Goal: Find specific page/section: Find specific page/section

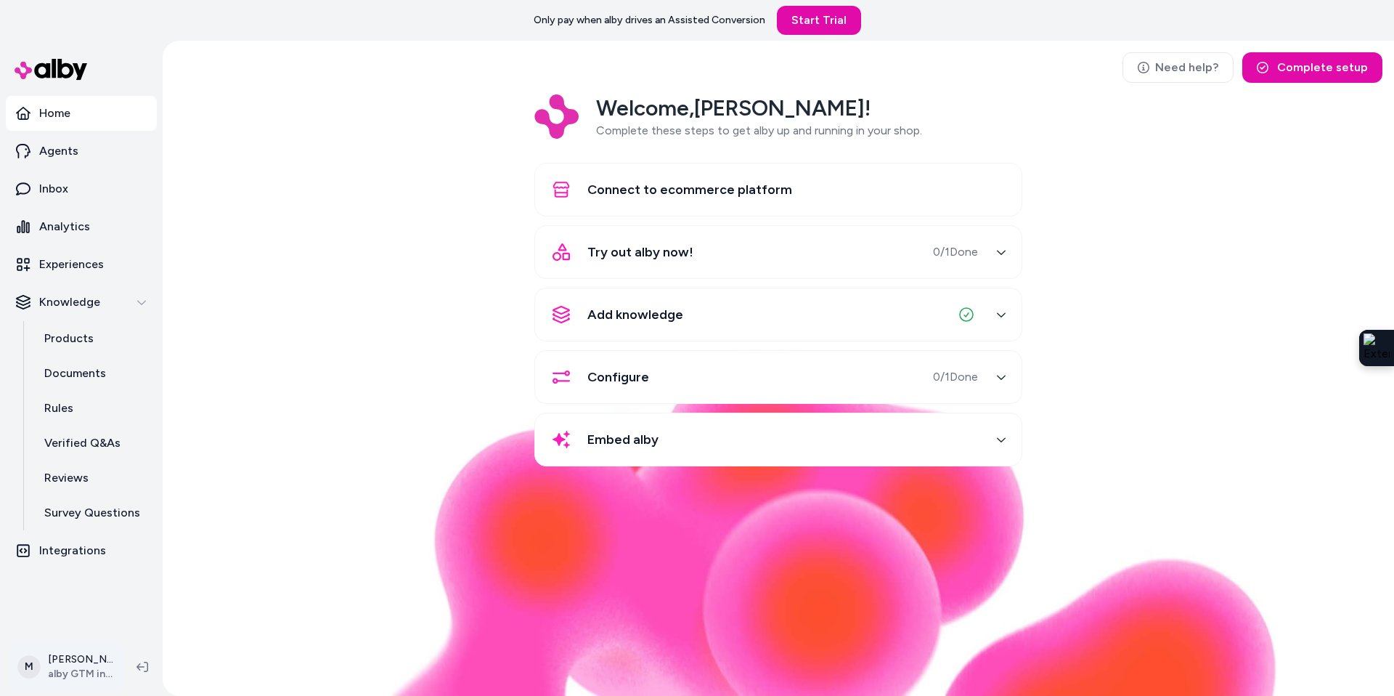
click at [99, 668] on html "Only pay when alby drives an Assisted Conversion Start Trial Home Agents Inbox …" at bounding box center [697, 348] width 1394 height 696
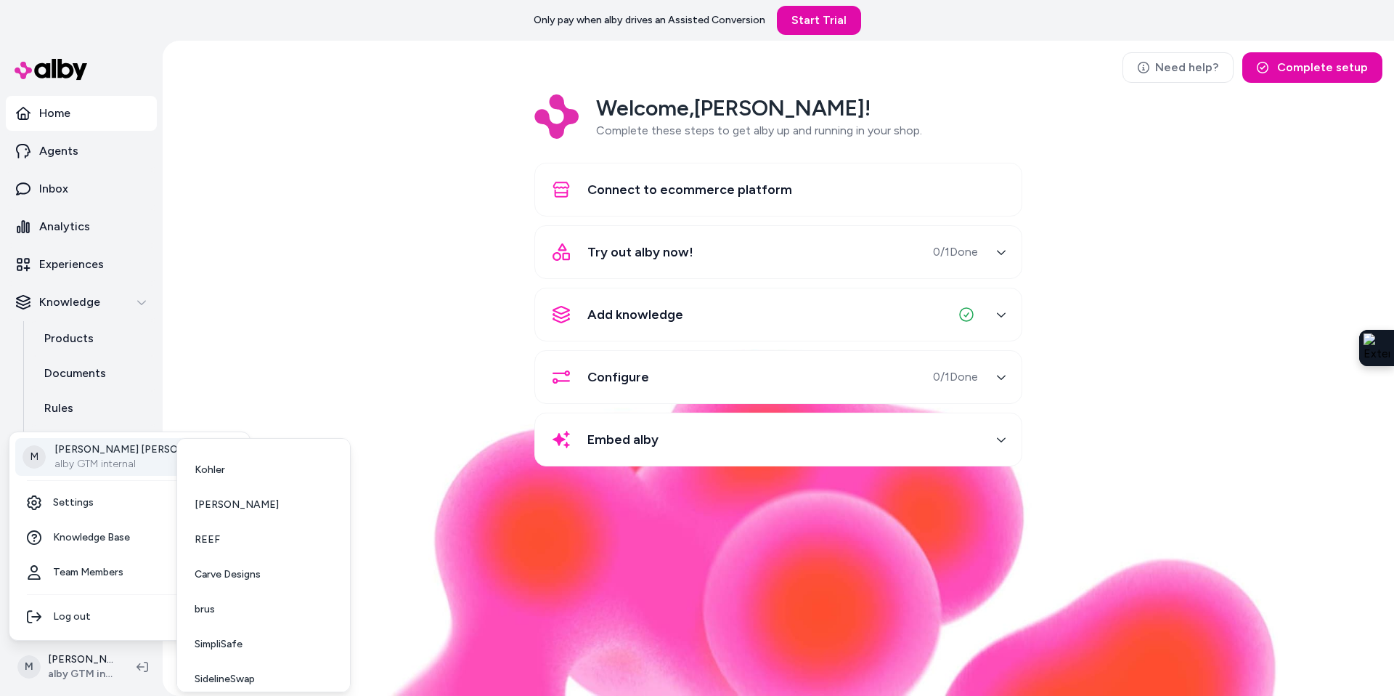
scroll to position [212, 0]
click at [221, 638] on span "SimpliSafe" at bounding box center [219, 633] width 48 height 15
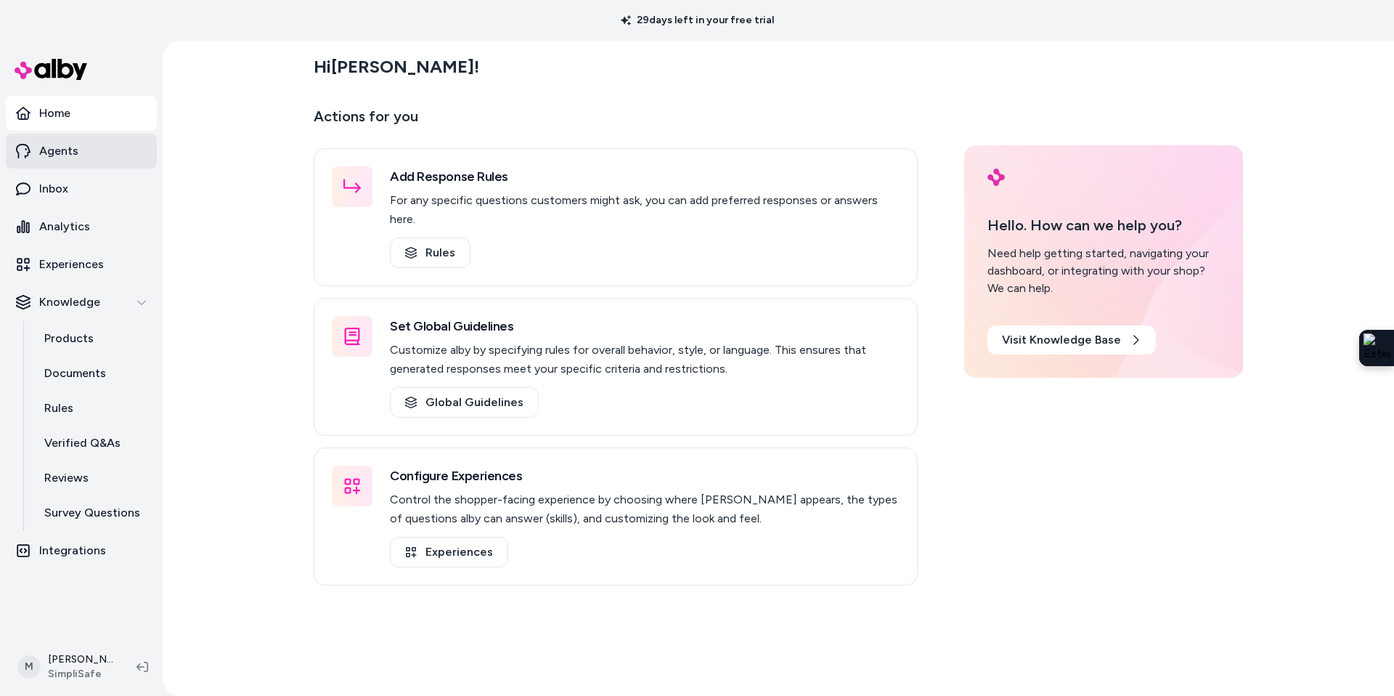
click at [89, 159] on link "Agents" at bounding box center [81, 151] width 151 height 35
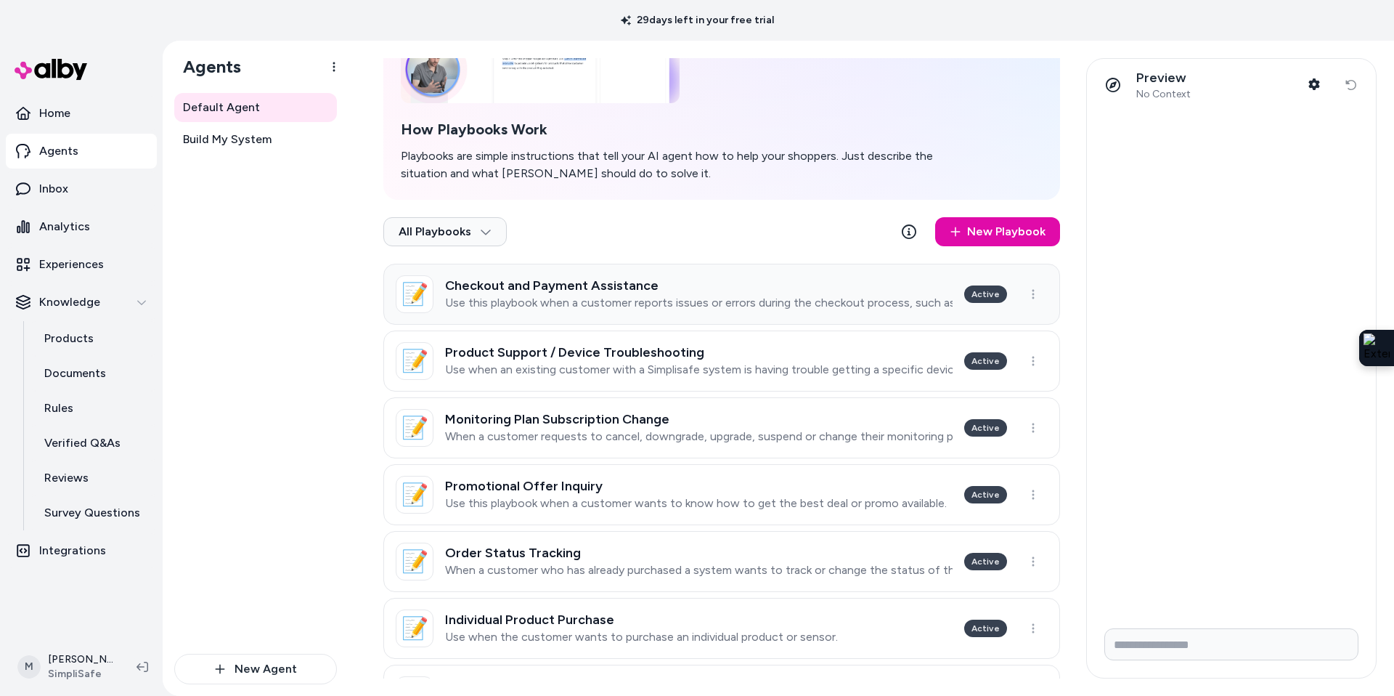
scroll to position [176, 0]
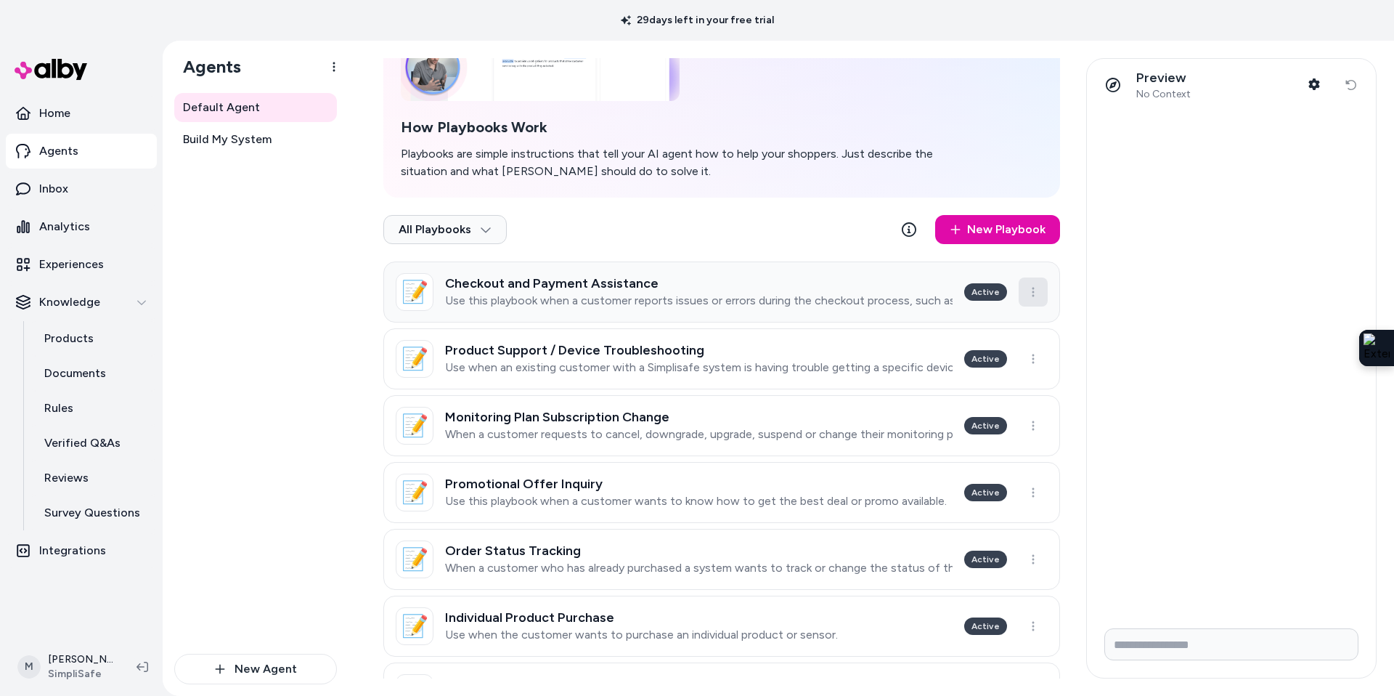
click at [1040, 282] on html "29 days left in your free trial Home Agents Inbox Analytics Experiences Knowled…" at bounding box center [697, 348] width 1394 height 696
click at [668, 236] on html "29 days left in your free trial Home Agents Inbox Analytics Experiences Knowled…" at bounding box center [697, 348] width 1394 height 696
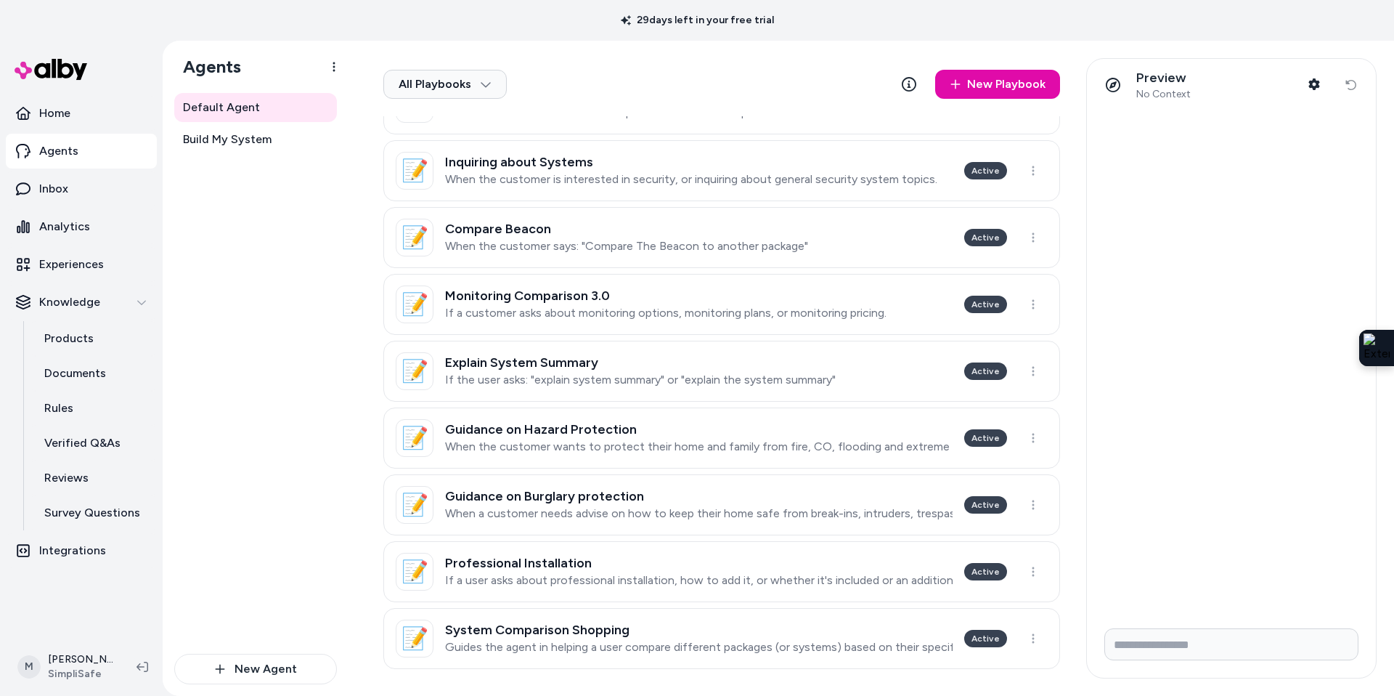
scroll to position [706, 0]
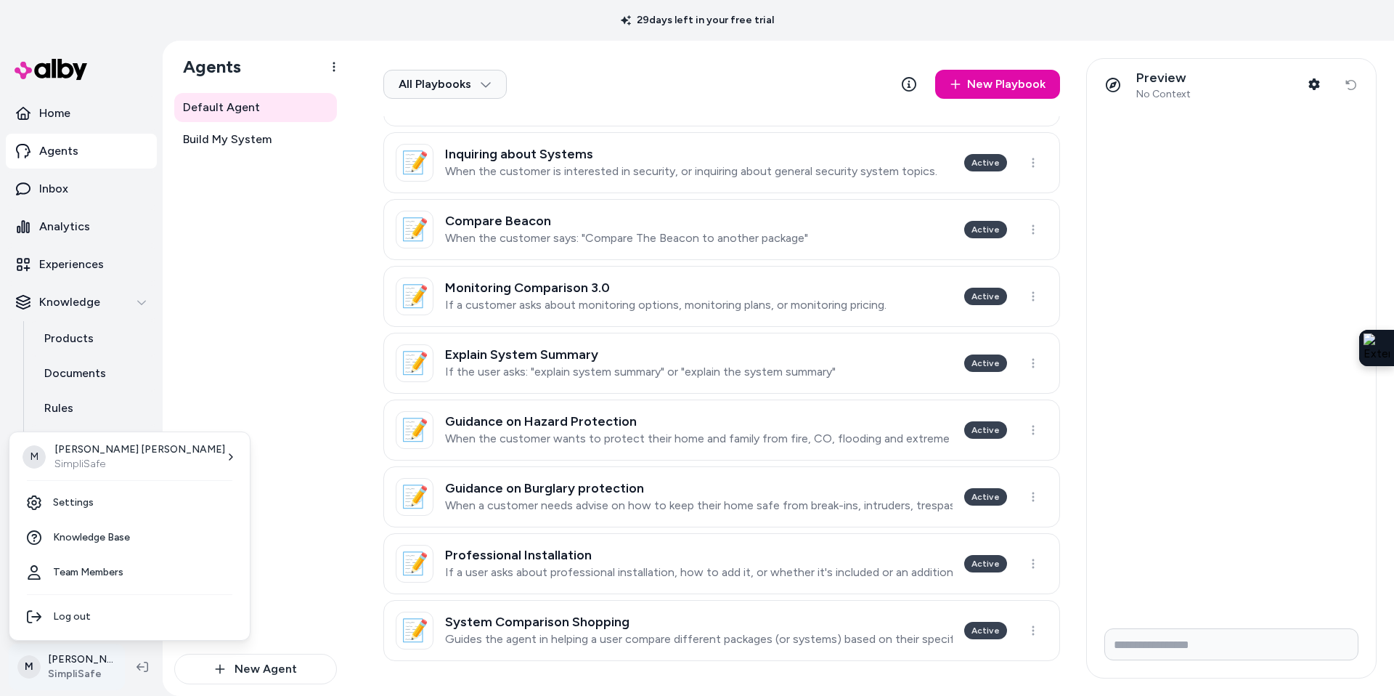
click at [81, 663] on html "29 days left in your free trial Home Agents Inbox Analytics Experiences Knowled…" at bounding box center [697, 348] width 1394 height 696
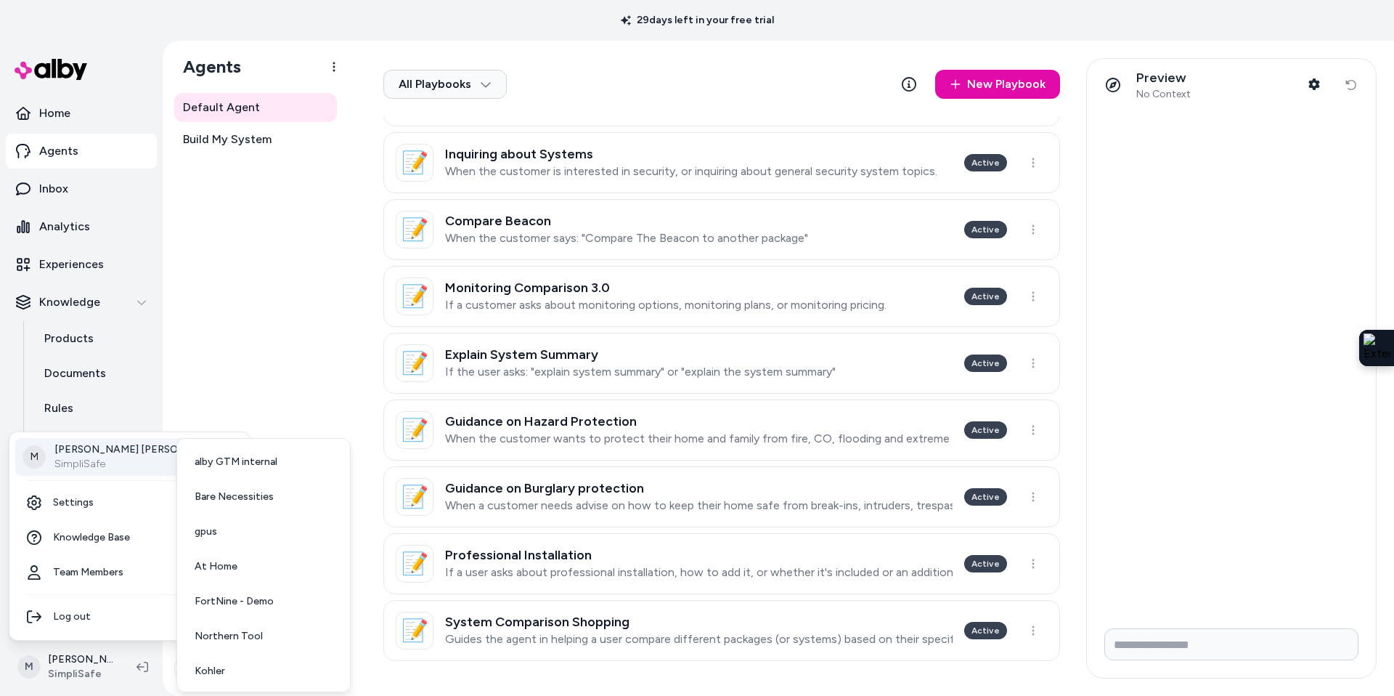
click at [108, 441] on div "M Megan Beecham SimpliSafe" at bounding box center [129, 457] width 229 height 38
click at [217, 525] on link "gpus" at bounding box center [263, 531] width 161 height 35
